Goal: Task Accomplishment & Management: Manage account settings

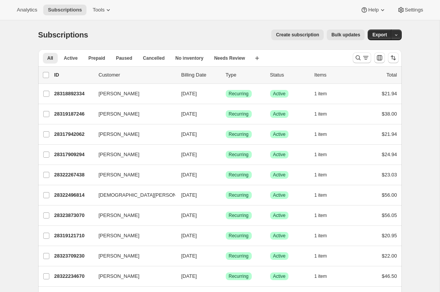
click at [170, 19] on div "Analytics Subscriptions Tools Help Settings" at bounding box center [220, 10] width 440 height 20
click at [112, 9] on icon at bounding box center [108, 10] width 8 height 8
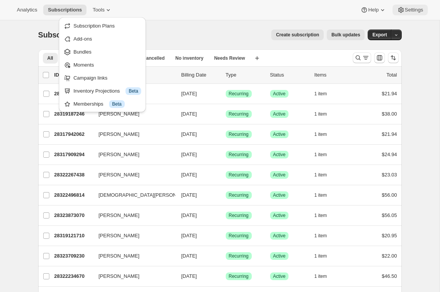
click at [408, 9] on span "Settings" at bounding box center [414, 10] width 18 height 6
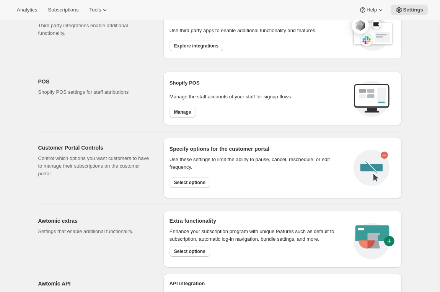
scroll to position [336, 0]
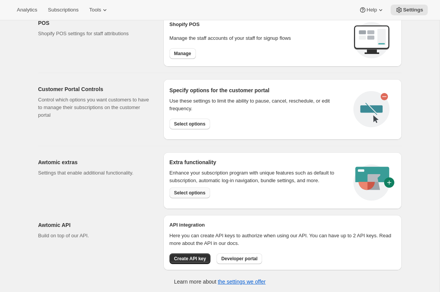
click at [189, 191] on span "Select options" at bounding box center [189, 193] width 31 height 6
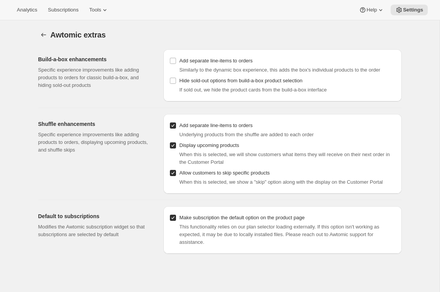
click at [189, 123] on span "Add separate line-items to orders" at bounding box center [215, 125] width 73 height 6
click at [176, 123] on input "Add separate line-items to orders" at bounding box center [173, 125] width 6 height 6
click at [194, 123] on span "Add separate line-items to orders" at bounding box center [215, 125] width 73 height 6
click at [176, 123] on input "Add separate line-items to orders" at bounding box center [173, 125] width 6 height 6
checkbox input "true"
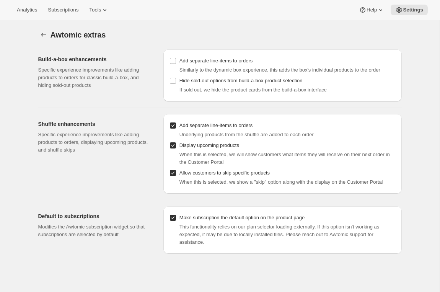
click at [201, 147] on span "Display upcoming products" at bounding box center [209, 145] width 60 height 6
click at [176, 147] on input "Display upcoming products" at bounding box center [173, 145] width 6 height 6
checkbox input "false"
